Goal: Information Seeking & Learning: Find specific fact

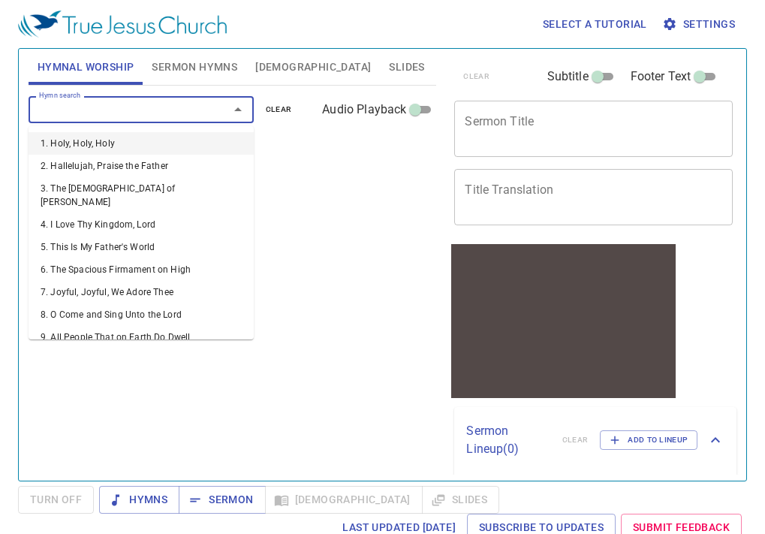
click at [168, 110] on input "Hymn search" at bounding box center [119, 109] width 172 height 17
click at [136, 115] on input "Hymn search" at bounding box center [119, 109] width 172 height 17
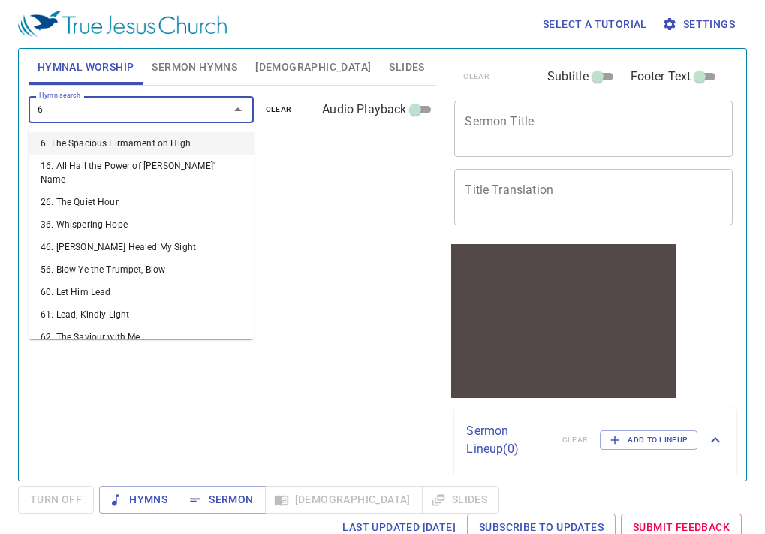
type input "68"
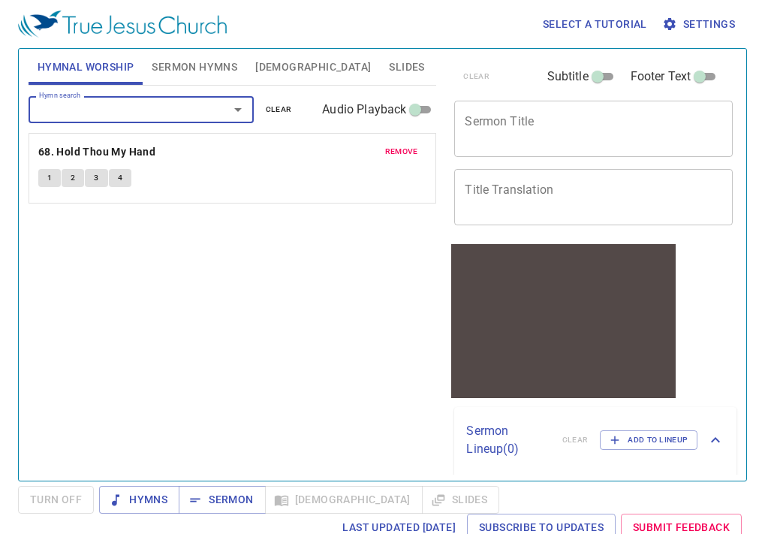
click at [704, 22] on span "Settings" at bounding box center [700, 24] width 70 height 19
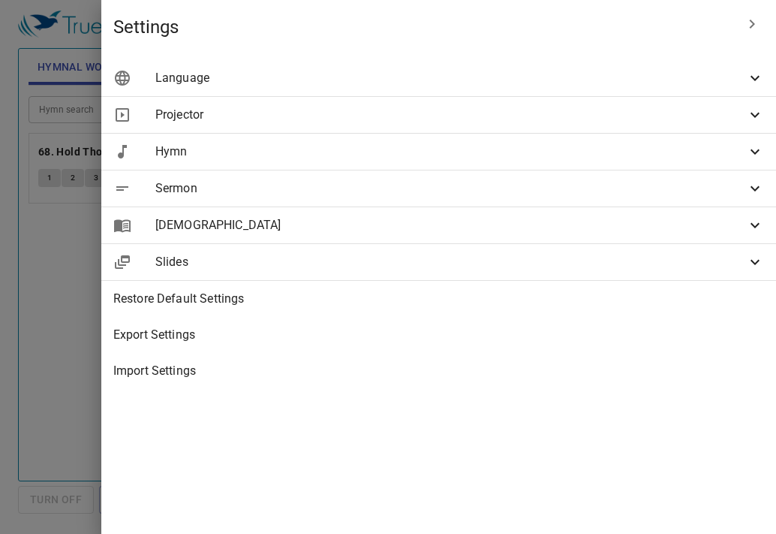
click at [645, 81] on span "Language" at bounding box center [450, 78] width 591 height 18
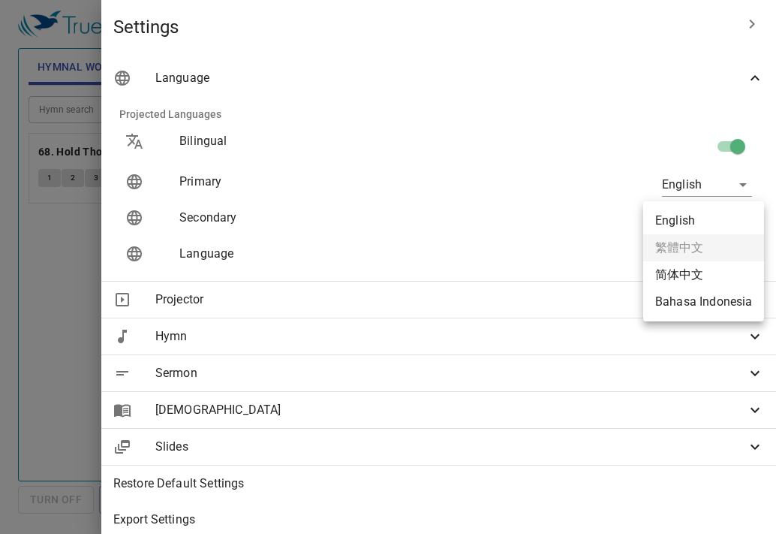
click at [720, 210] on body "Select a tutorial Settings Hymnal Worship Sermon Hymns Bible Slides Hymn search…" at bounding box center [388, 267] width 776 height 534
click at [707, 267] on li "简体中文" at bounding box center [704, 274] width 121 height 27
type input "zh-simple"
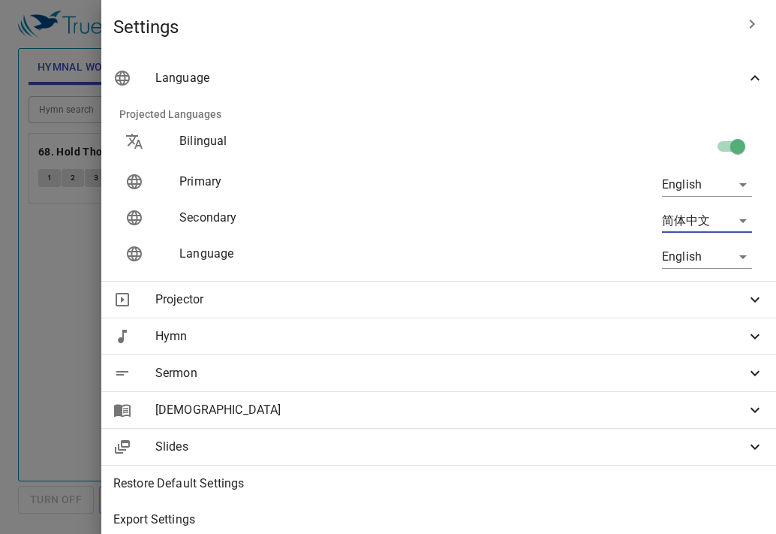
click at [743, 16] on icon "button" at bounding box center [752, 24] width 18 height 18
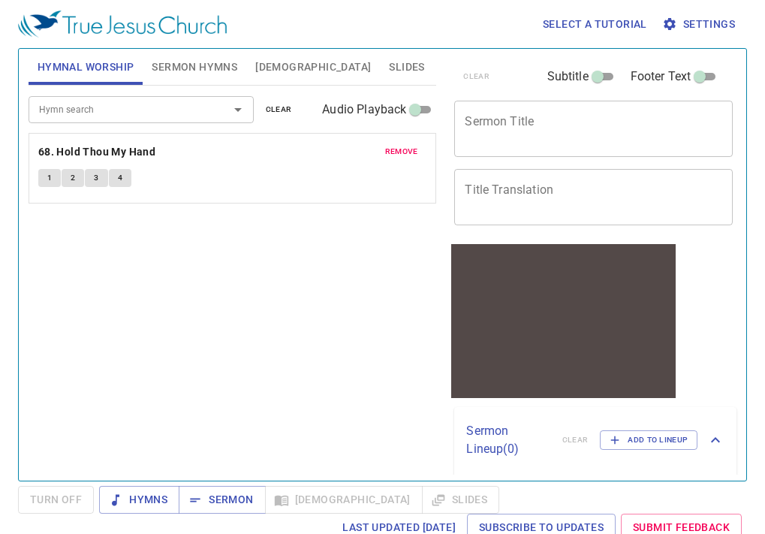
click at [56, 179] on button "1" at bounding box center [49, 178] width 23 height 18
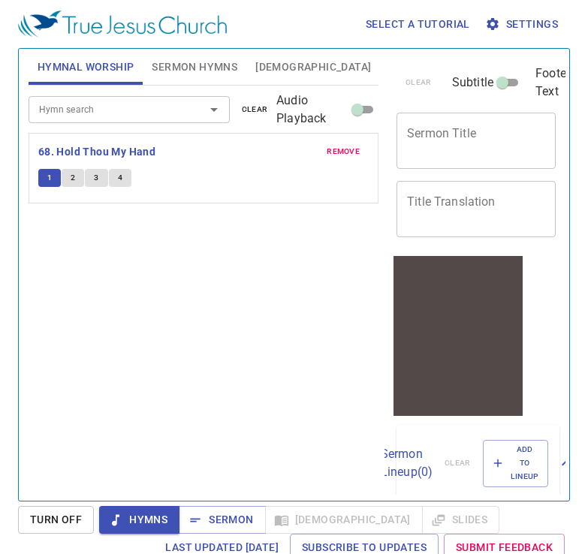
click at [80, 174] on button "2" at bounding box center [73, 178] width 23 height 18
click at [94, 179] on span "3" at bounding box center [96, 178] width 5 height 14
click at [121, 173] on span "4" at bounding box center [120, 178] width 5 height 14
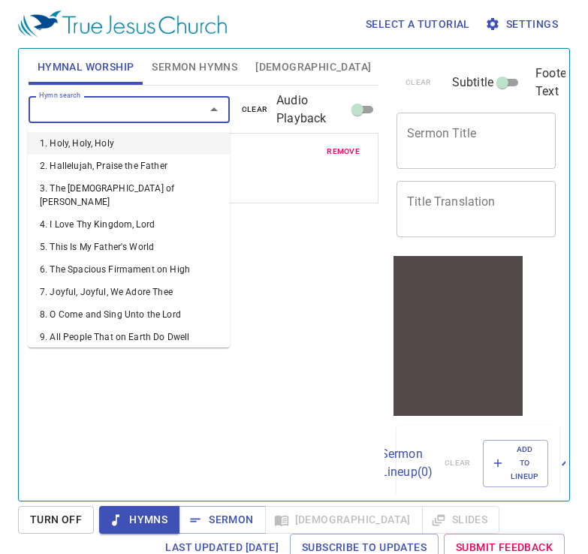
click at [143, 105] on input "Hymn search" at bounding box center [107, 109] width 148 height 17
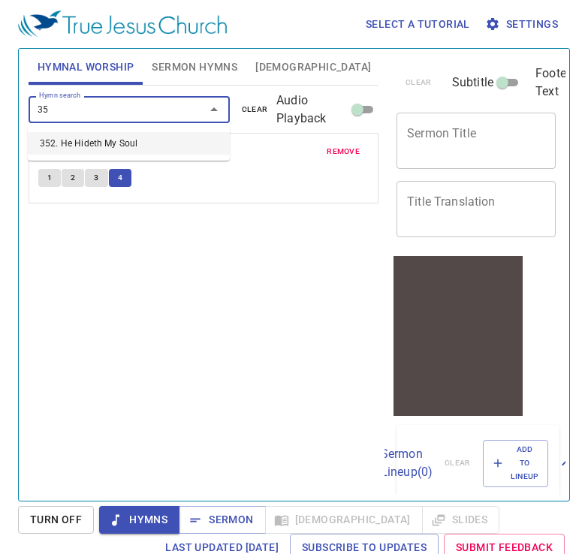
type input "352"
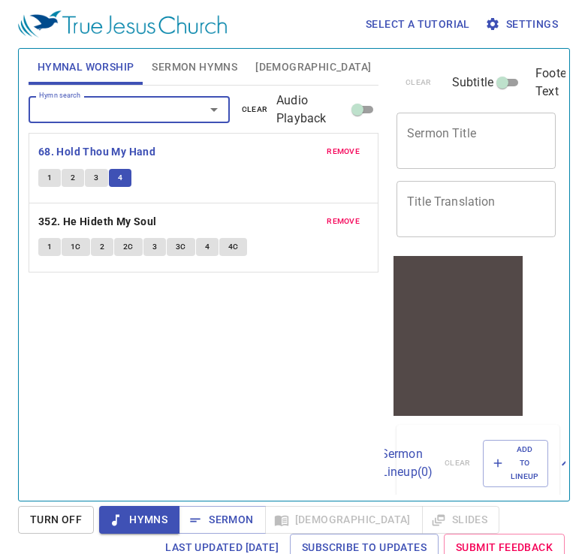
click at [53, 244] on button "1" at bounding box center [49, 247] width 23 height 18
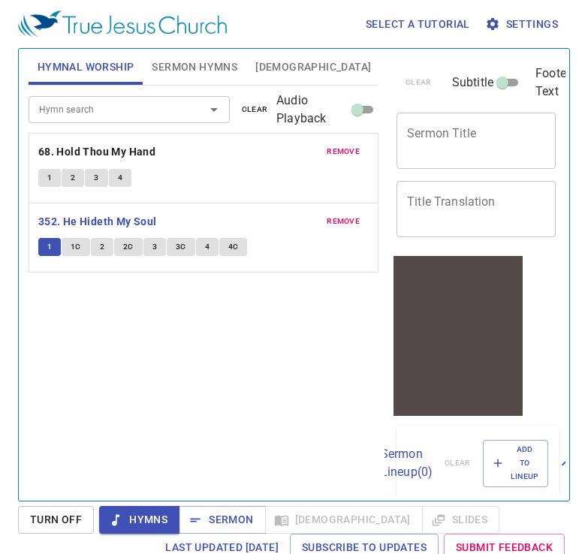
click at [104, 244] on span "2" at bounding box center [102, 247] width 5 height 14
click at [149, 247] on button "3" at bounding box center [154, 247] width 23 height 18
click at [201, 248] on button "4" at bounding box center [207, 247] width 23 height 18
click at [237, 249] on span "4C" at bounding box center [233, 247] width 11 height 14
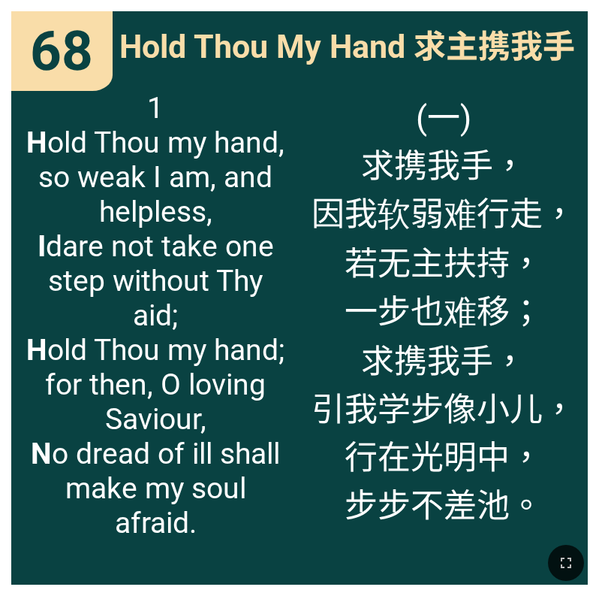
click at [372, 169] on span "(一) 求携我手， 因我软弱难行走， 若无主扶持， 一步也难移； 求携我手， 引我学步像小儿， 行在光明中， 步步不差池。" at bounding box center [444, 309] width 264 height 436
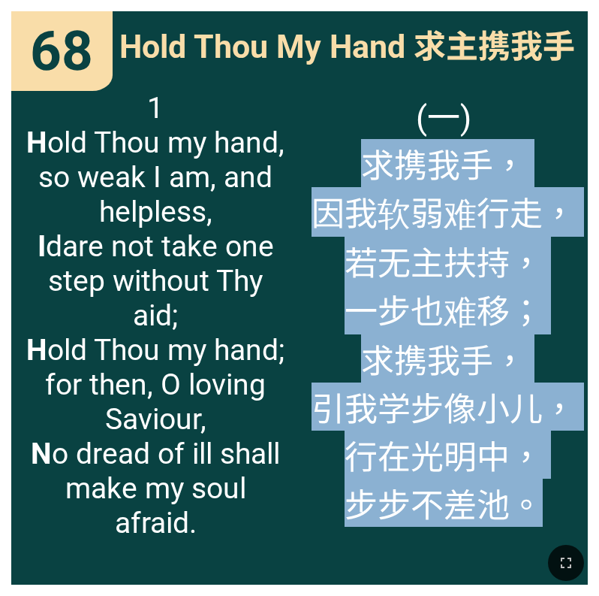
drag, startPoint x: 363, startPoint y: 163, endPoint x: 549, endPoint y: 511, distance: 394.7
click at [549, 479] on span "(一) 求携我手， 因我软弱难行走， 若无主扶持， 一步也难移； 求携我手， 引我学步像小儿， 行在光明中， 步步不差池。" at bounding box center [444, 309] width 264 height 436
copy span "求携我手， 因我软弱难行走， 若无主扶持， 一步也难移； 求携我手， 引我学步像小儿， 行在光明中， 步步不差池。"
click at [346, 361] on span "(一) 求携我手， 因我软弱难行走， 若无主扶持， 一步也难移； 求携我手， 引我学步像小儿， 行在光明中， 步步不差池。" at bounding box center [444, 309] width 264 height 436
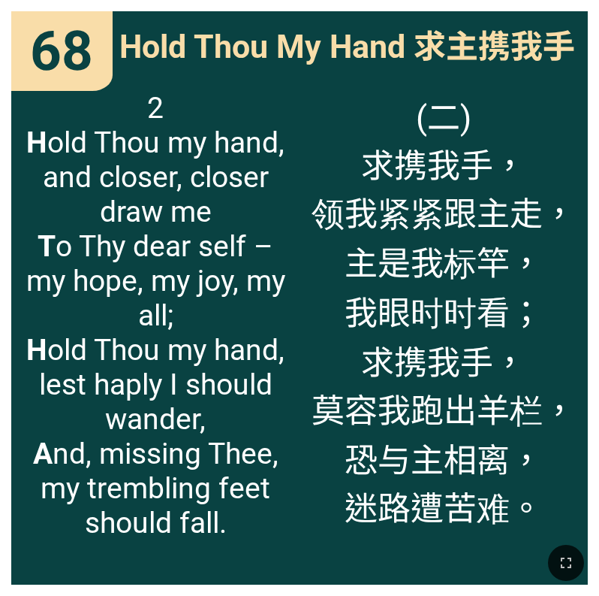
click at [164, 319] on span "2 H old Thou my hand, and closer, closer draw me T o Thy dear self – my hope, m…" at bounding box center [155, 315] width 264 height 449
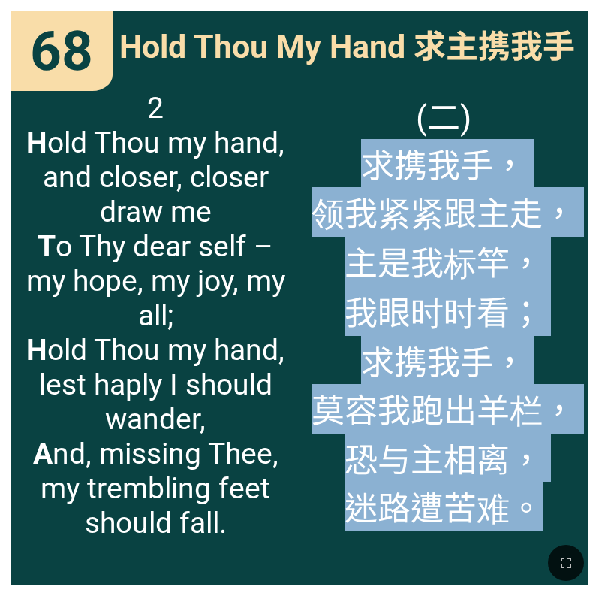
drag, startPoint x: 536, startPoint y: 510, endPoint x: 341, endPoint y: 179, distance: 383.8
click at [341, 179] on span "(二) 求携我手， 领我紧紧跟主走， 主是我标竿， 我眼时时看； 求携我手， 莫容我跑出羊栏， 恐与主相离， 迷路遭苦难。" at bounding box center [444, 311] width 264 height 440
copy span "求携我手， 领我紧紧跟主走， 主是我标竿， 我眼时时看； 求携我手， 莫容我跑出羊栏， 恐与主相离， 迷路遭苦难。"
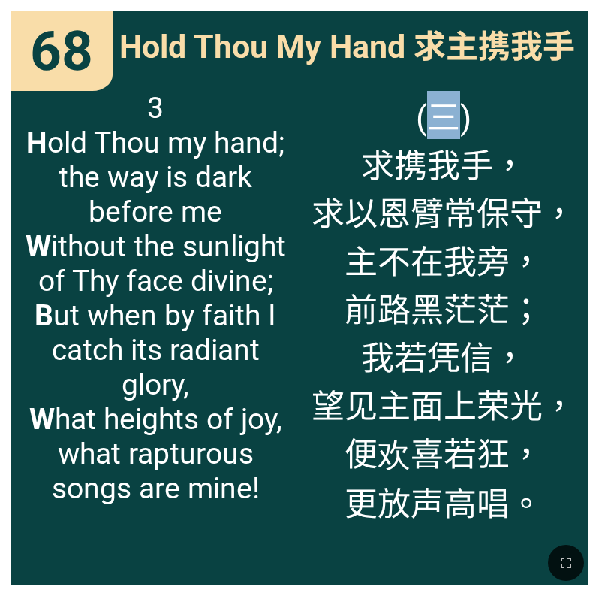
drag, startPoint x: 460, startPoint y: 117, endPoint x: 426, endPoint y: 118, distance: 33.8
click at [426, 118] on span "(三) 求携我手， 求以恩臂常保守， 主不在我旁， 前路黑茫茫； 我若凭信， 望见主面上荣光， 便欢喜若狂， 更放声高唱。" at bounding box center [444, 308] width 264 height 434
copy span "三"
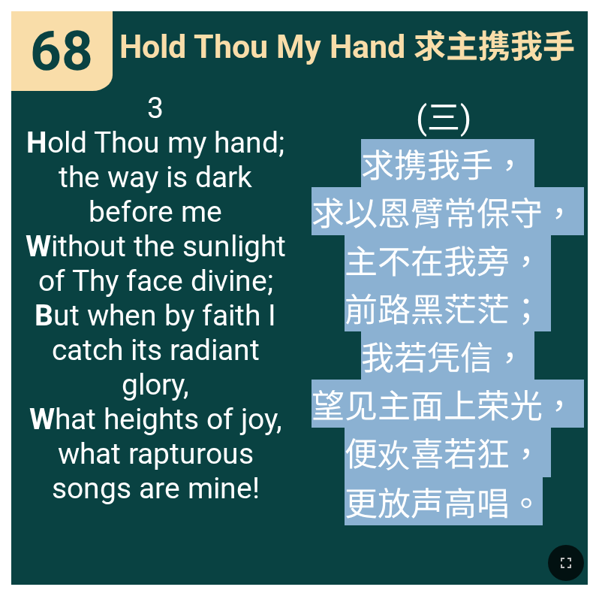
drag, startPoint x: 363, startPoint y: 166, endPoint x: 528, endPoint y: 516, distance: 386.7
click at [528, 479] on span "(三) 求携我手， 求以恩臂常保守， 主不在我旁， 前路黑茫茫； 我若凭信， 望见主面上荣光， 便欢喜若狂， 更放声高唱。" at bounding box center [444, 308] width 264 height 434
copy span "求携我手， 求以恩臂常保守， 主不在我旁， 前路黑茫茫； 我若凭信， 望见主面上荣光， 便欢喜若狂， 更放声高唱。"
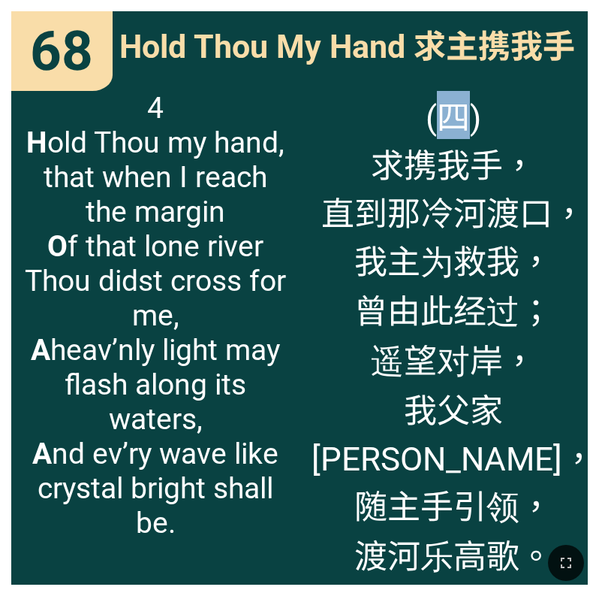
drag, startPoint x: 429, startPoint y: 119, endPoint x: 463, endPoint y: 118, distance: 34.6
click at [463, 118] on span "(四) 求携我手， 直到那冷河渡口， 我主为救我， 曾由此经过； 遥望对岸， 我父家[PERSON_NAME]， 随主手引领， [PERSON_NAME]。" at bounding box center [454, 335] width 284 height 488
copy span "四"
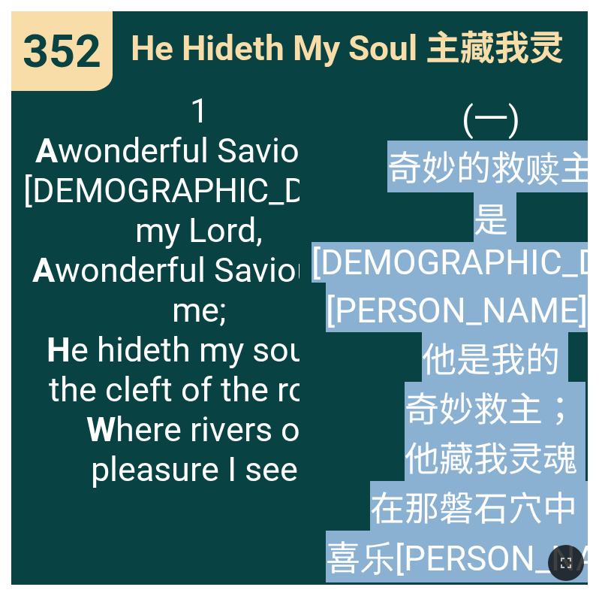
drag, startPoint x: 523, startPoint y: 521, endPoint x: 342, endPoint y: 176, distance: 390.3
click at [342, 176] on span "(一) 奇妙的救赎主 是[DEMOGRAPHIC_DATA]我主， 他是我的 奇妙救主； 他藏我灵魂 在那磐石穴中， 喜乐[PERSON_NAME] 涌流无穷。" at bounding box center [492, 362] width 360 height 543
copy span "奇妙的救赎主 是[DEMOGRAPHIC_DATA]我主， 他是我的 奇妙救主； 他藏我灵魂 在那磐石穴中， 喜乐[PERSON_NAME] 涌流无穷。"
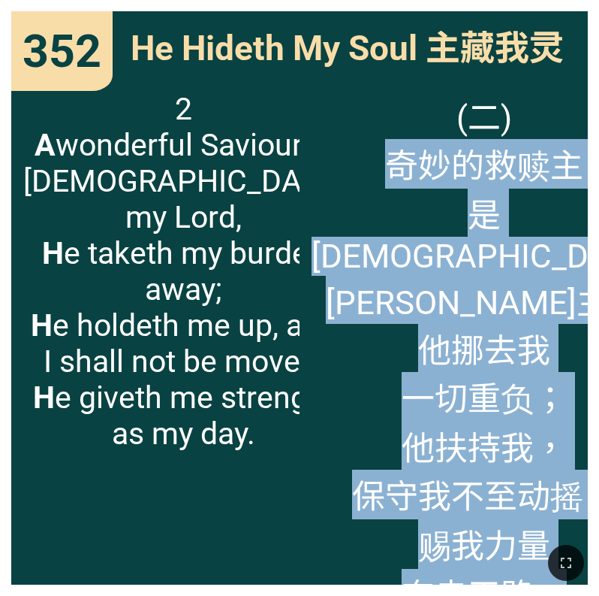
drag, startPoint x: 349, startPoint y: 159, endPoint x: 528, endPoint y: 500, distance: 384.9
click at [528, 479] on span "(二) 奇妙的救赎主 是[DEMOGRAPHIC_DATA]我主， 他挪去我 一切重负； 他扶持我， 保守我不至动摇， 赐我力量 奔走天路。" at bounding box center [484, 354] width 345 height 526
copy span "奇妙的救赎主 是[DEMOGRAPHIC_DATA]我主， 他挪去我 一切重负； 他扶持我， 保守我不至动摇， 赐我力量 奔走天路。"
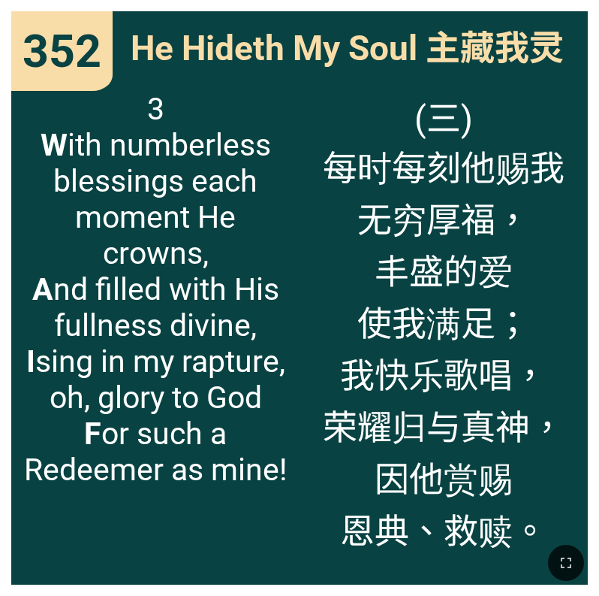
click at [390, 479] on span "(三) 每时每刻他赐我 无穷厚福， 丰盛的爱 使我满足； 我快乐歌唱， 荣耀归与真神， 因他赏赐 恩典、救赎。" at bounding box center [444, 323] width 242 height 464
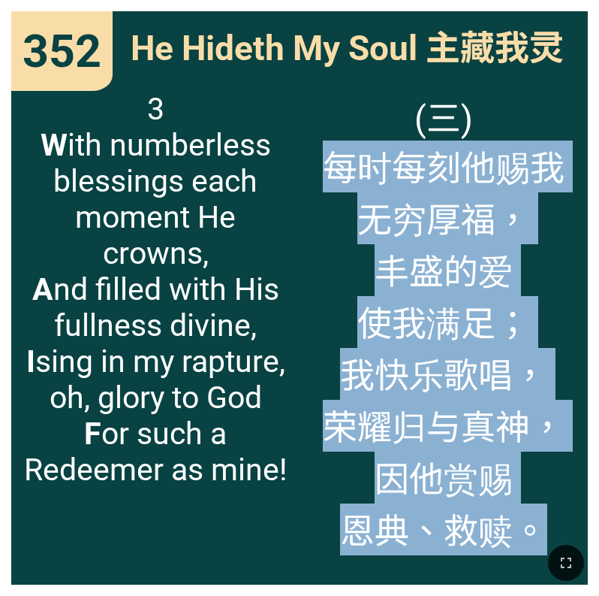
drag, startPoint x: 533, startPoint y: 507, endPoint x: 337, endPoint y: 172, distance: 388.1
click at [337, 172] on span "(三) 每时每刻他赐我 无穷厚福， 丰盛的爱 使我满足； 我快乐歌唱， 荣耀归与真神， 因他赏赐 恩典、救赎。" at bounding box center [444, 323] width 242 height 464
copy span "每时每刻他赐我 无穷厚福， 丰盛的爱 使我满足； 我快乐歌唱， 荣耀归与真神， 因他赏赐 恩典、救赎。"
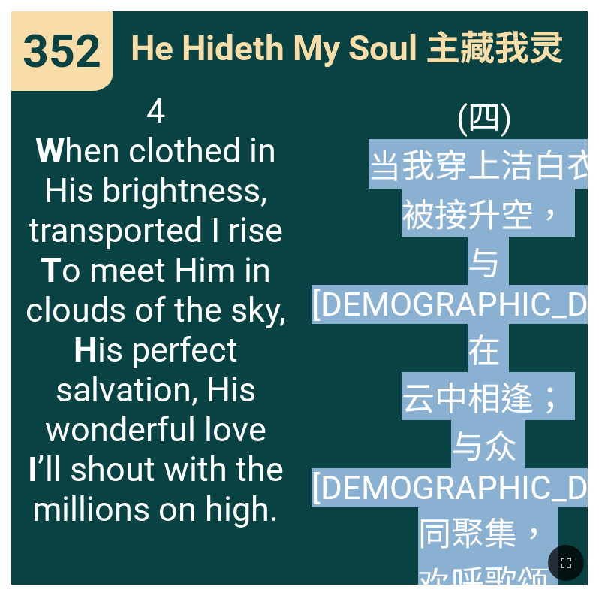
drag, startPoint x: 511, startPoint y: 502, endPoint x: 340, endPoint y: 168, distance: 375.1
click at [340, 168] on span "(四) 当我穿上洁白衣 被接升空， 与救主在 云中相逢； 与众[DEMOGRAPHIC_DATA]同聚集， 欢呼歌颂 完美救恩、 奇妙恩宠。" at bounding box center [484, 396] width 345 height 611
copy span "当我穿上洁白衣 被接升空， 与救主在 云中相逢； 与众[DEMOGRAPHIC_DATA]同聚集， 欢呼歌颂 完美救恩、 奇妙恩宠。"
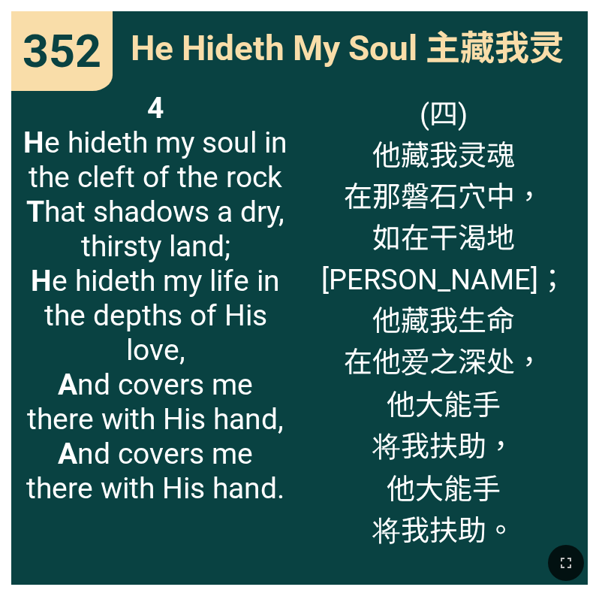
click at [433, 400] on span "(四) 他藏我灵魂 在那磐石穴中， 如在干渴地 得荫庇； 他藏我生命 在他爱之深处， 他大能手 将我扶助， 他大能手 将我扶助。" at bounding box center [444, 320] width 246 height 459
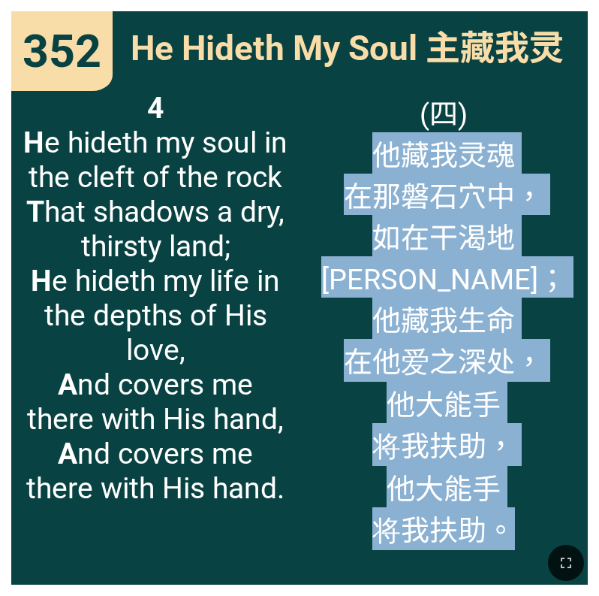
drag, startPoint x: 517, startPoint y: 520, endPoint x: 363, endPoint y: 158, distance: 393.3
click at [363, 158] on span "(四) 他藏我灵魂 在那磐石穴中， 如在干渴地 得荫庇； 他藏我生命 在他爱之深处， 他大能手 将我扶助， 他大能手 将我扶助。" at bounding box center [444, 320] width 246 height 459
copy span "他藏我灵魂 在那磐石穴中， 如在干渴地 得荫庇； 他藏我生命 在他爱之深处， 他大能手 将我扶助， 他大能手 将我扶助。"
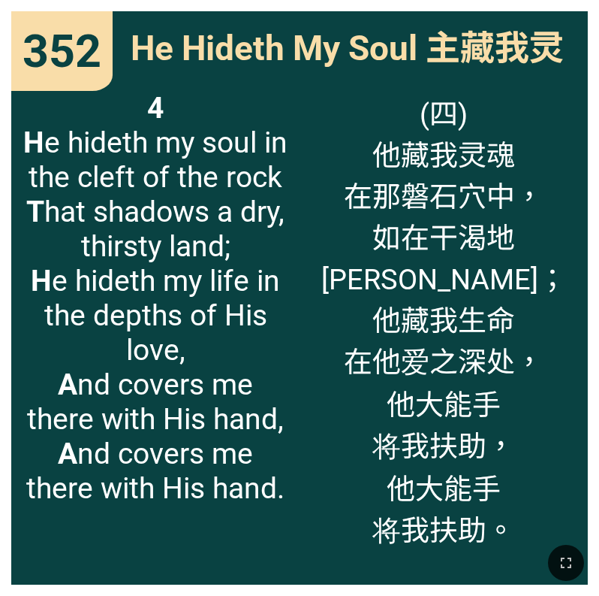
click at [368, 92] on span "(四) 他藏我灵魂 在那磐石穴中， 如在干渴地 得荫庇； 他藏我生命 在他爱之深处， 他大能手 将我扶助， 他大能手 将我扶助。" at bounding box center [444, 320] width 246 height 459
